Goal: Information Seeking & Learning: Learn about a topic

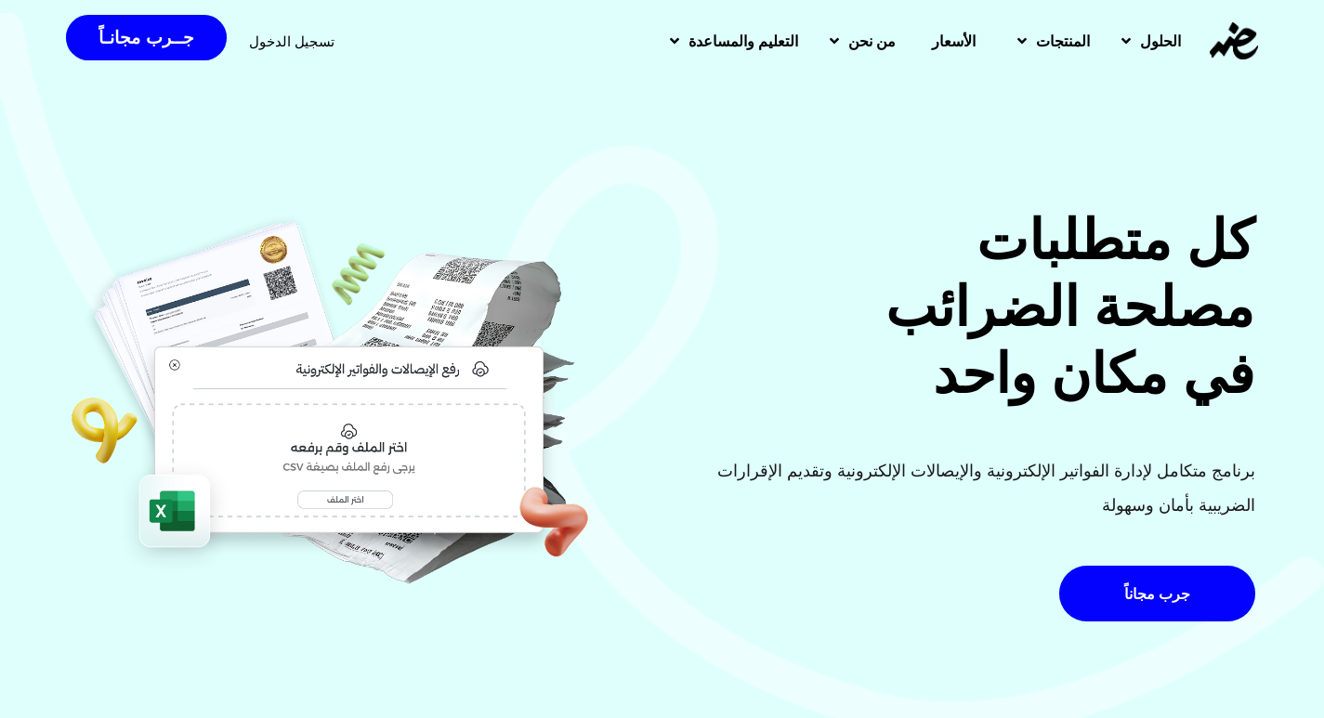
click at [261, 36] on span "تسجيل الدخول" at bounding box center [291, 41] width 85 height 14
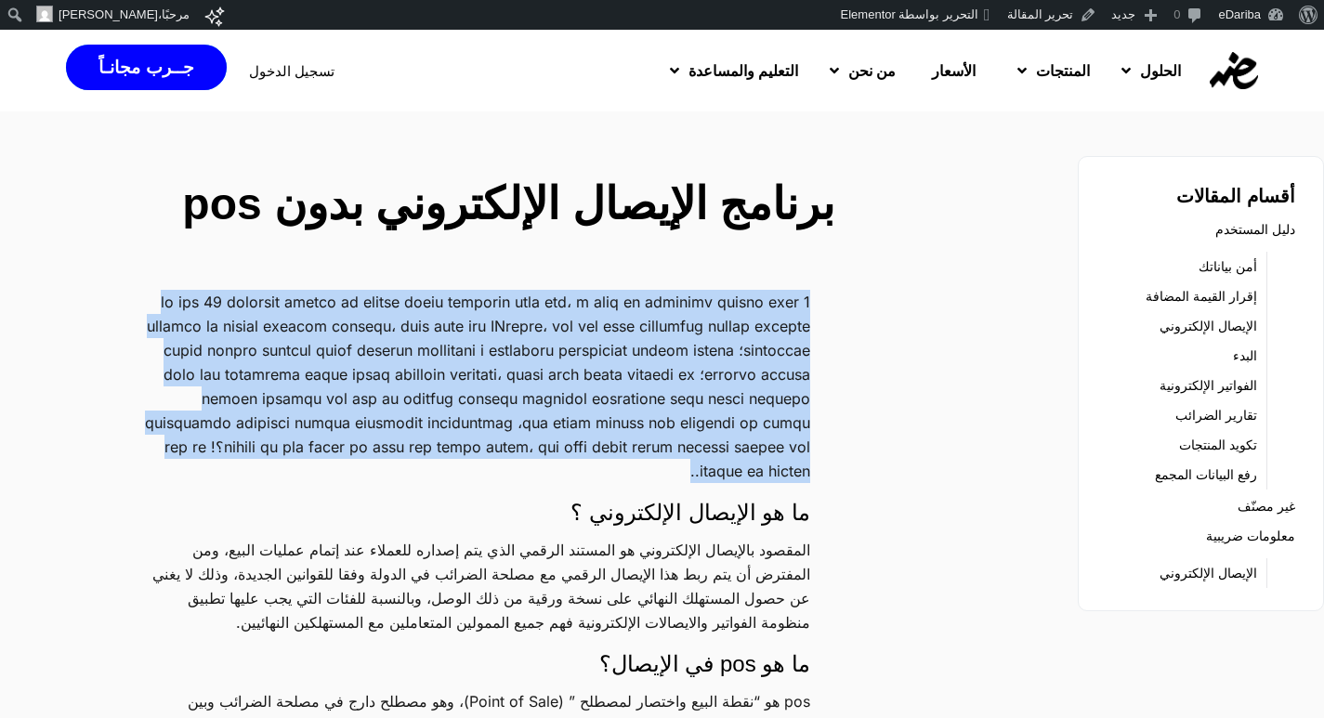
drag, startPoint x: 807, startPoint y: 302, endPoint x: 621, endPoint y: 478, distance: 256.2
click at [621, 478] on p at bounding box center [477, 386] width 665 height 193
copy p "9 من أصل 10 مستخدمين يبحثون عن برنامج ايصال إلكتروني بدون pos، و كثير من الممول…"
click at [1075, 18] on link "تحرير المقالة" at bounding box center [1051, 15] width 105 height 30
